Goal: Task Accomplishment & Management: Use online tool/utility

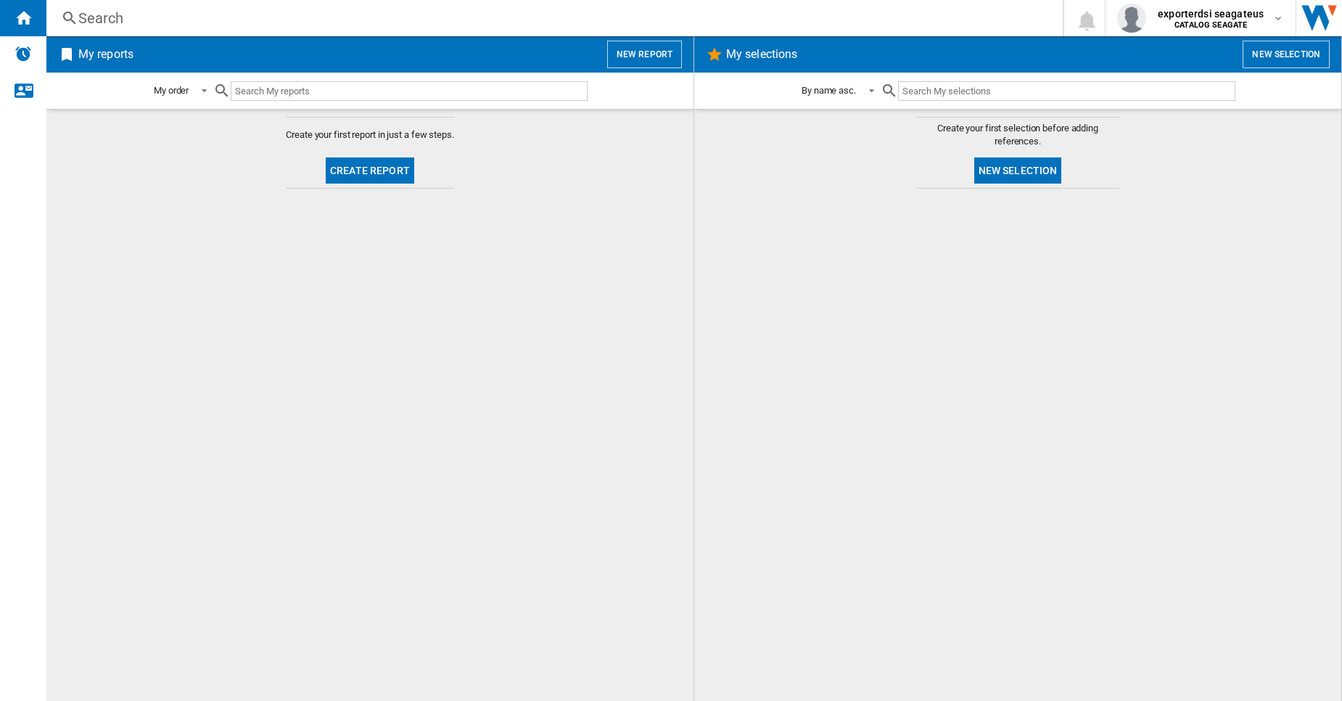
click at [646, 54] on button "New report" at bounding box center [644, 55] width 75 height 28
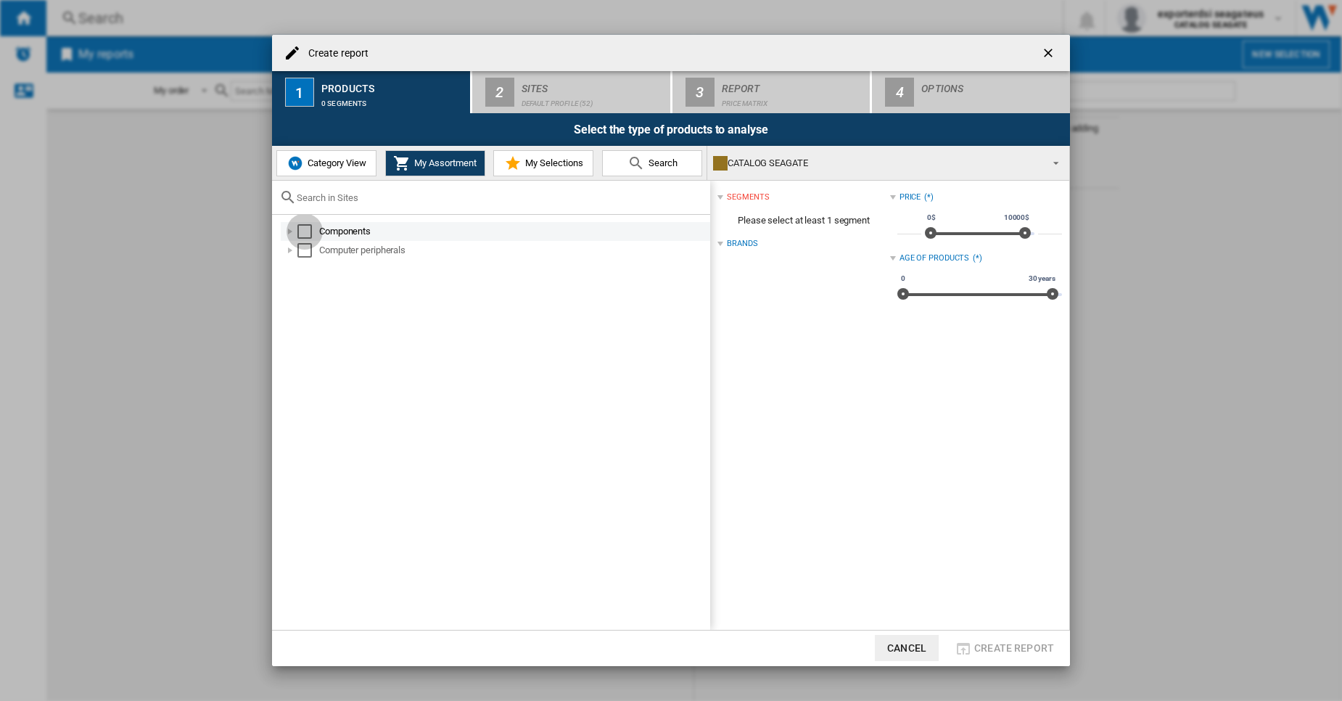
click at [305, 230] on div "Select" at bounding box center [304, 231] width 15 height 15
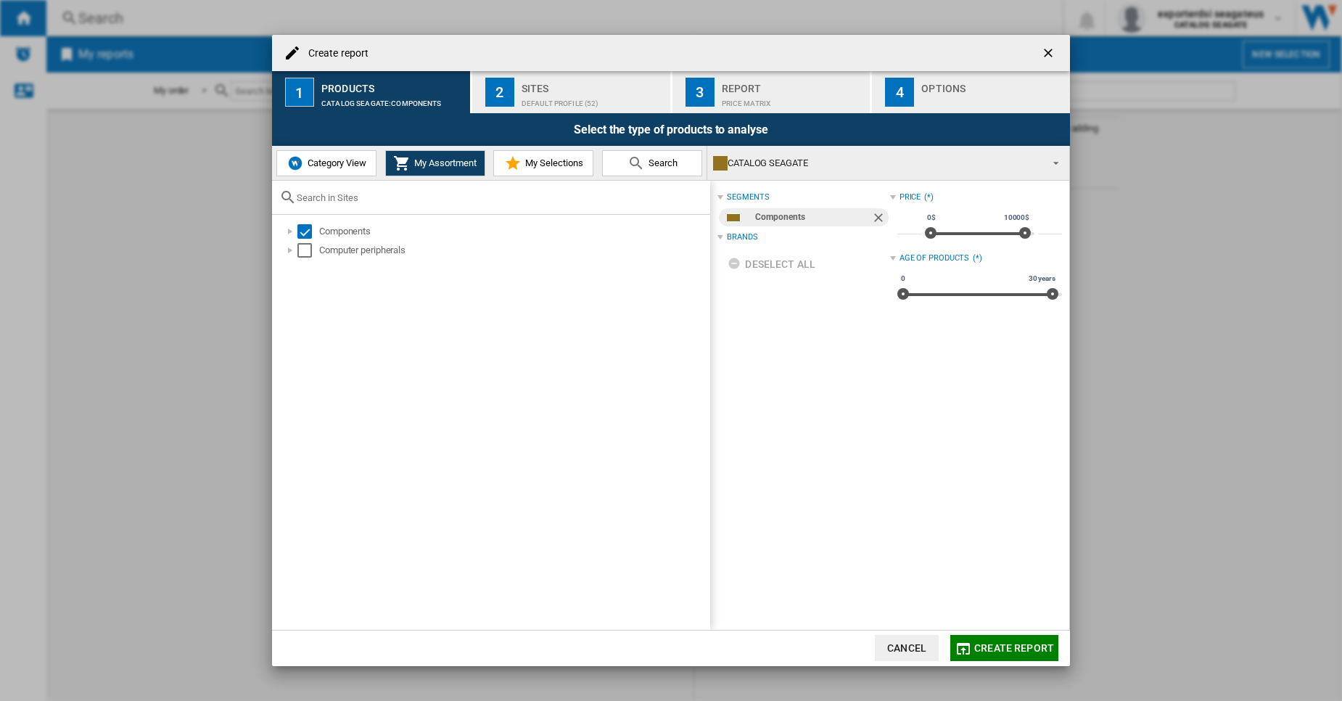
click at [525, 100] on div "Default profile (52)" at bounding box center [593, 99] width 143 height 15
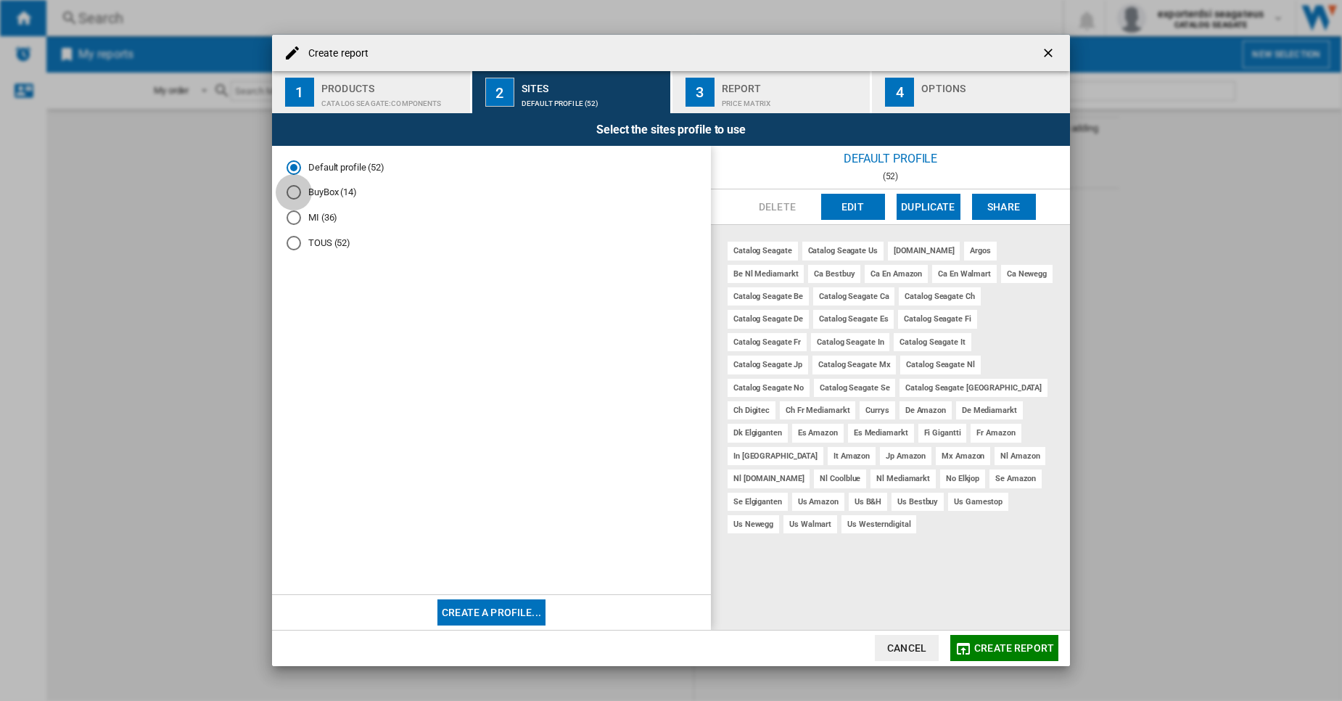
click at [294, 193] on div "BuyBox (14)" at bounding box center [294, 192] width 15 height 15
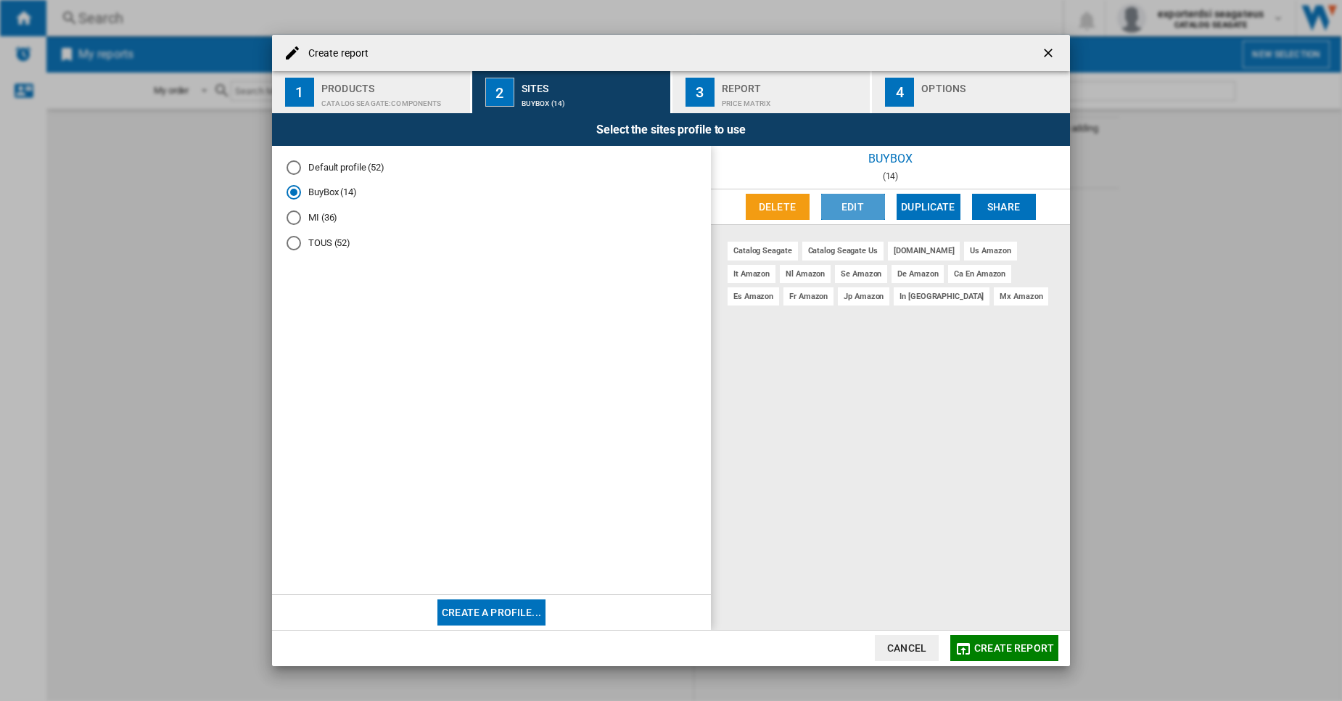
click at [847, 205] on button "Edit" at bounding box center [853, 207] width 64 height 26
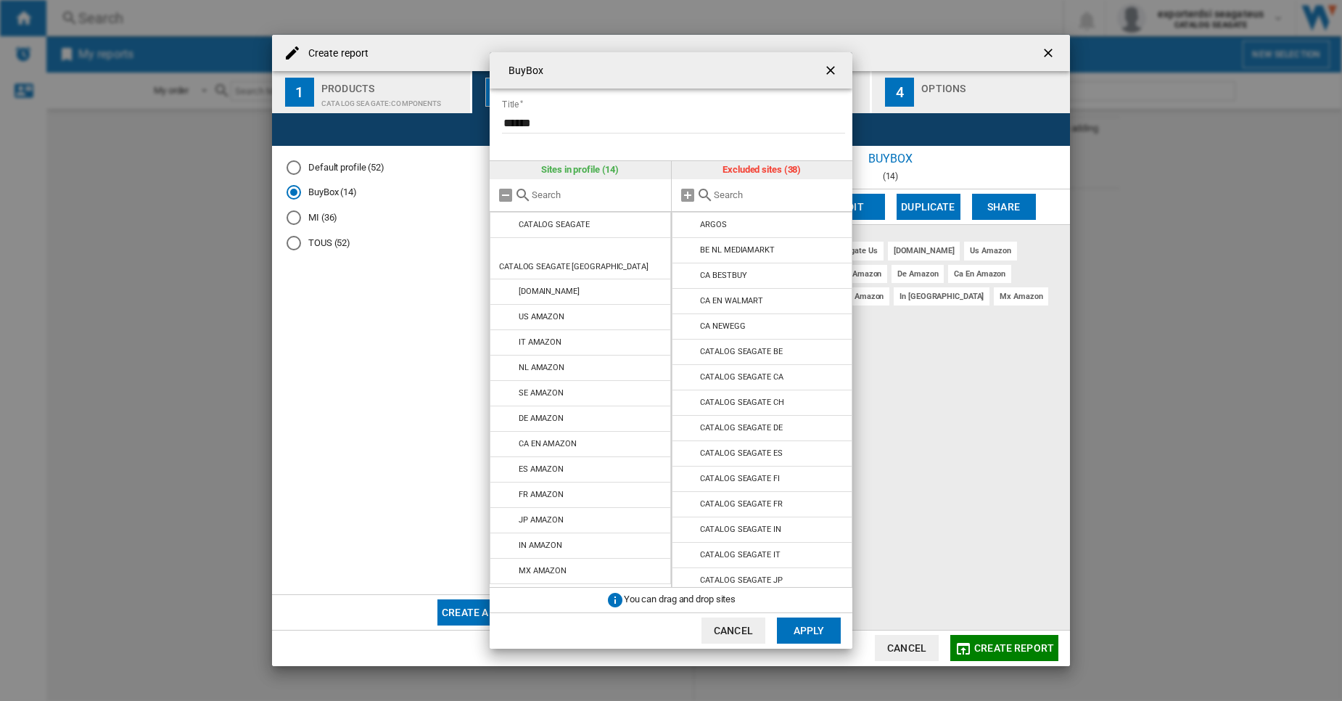
click at [602, 196] on input "text" at bounding box center [598, 194] width 132 height 11
click at [835, 67] on ng-md-icon "getI18NText('BUTTONS.CLOSE_DIALOG')" at bounding box center [831, 71] width 17 height 17
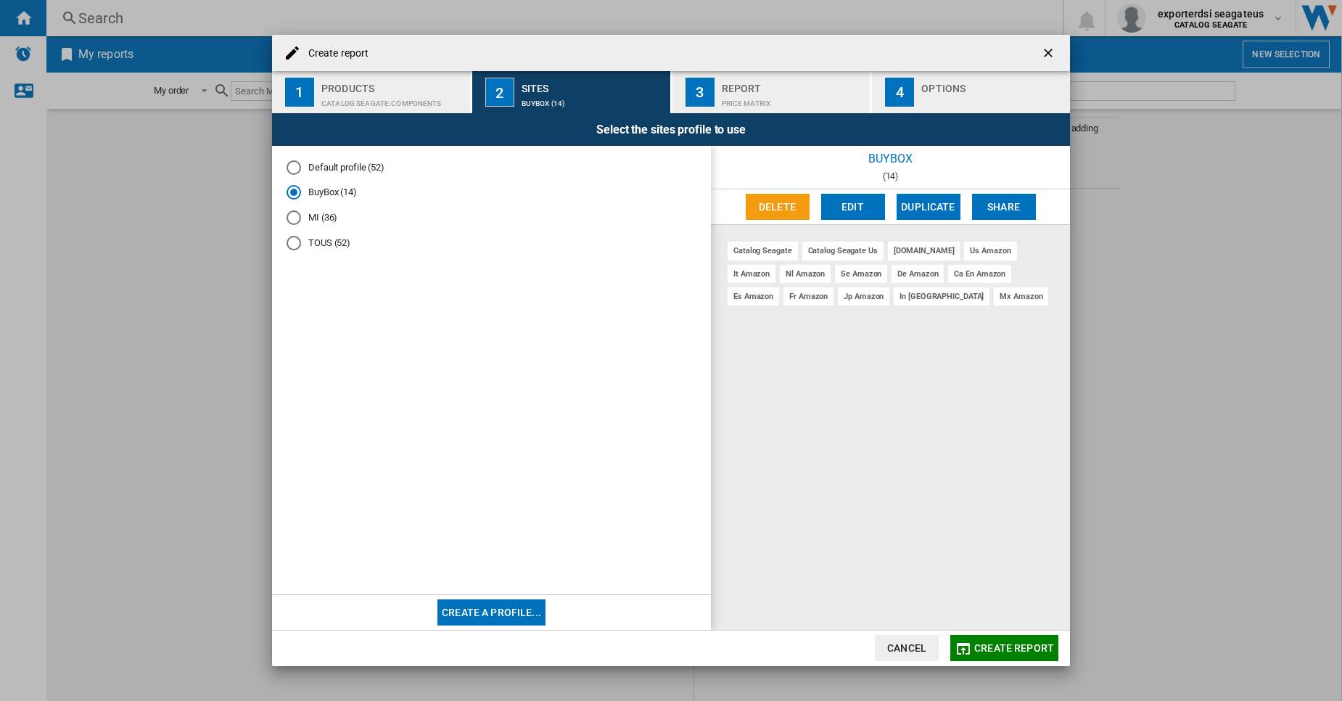
click at [418, 87] on div "Products" at bounding box center [392, 84] width 143 height 15
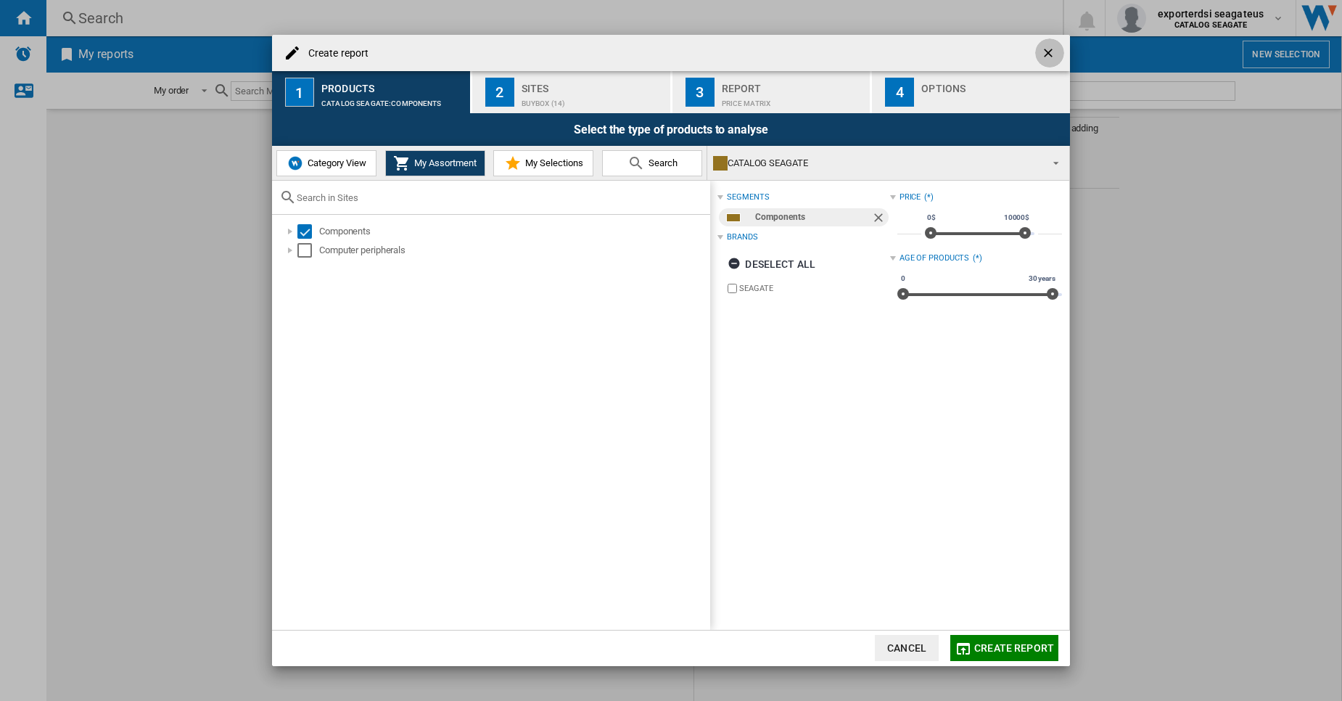
click at [1047, 54] on ng-md-icon "getI18NText('BUTTONS.CLOSE_DIALOG')" at bounding box center [1049, 54] width 17 height 17
